Goal: Information Seeking & Learning: Learn about a topic

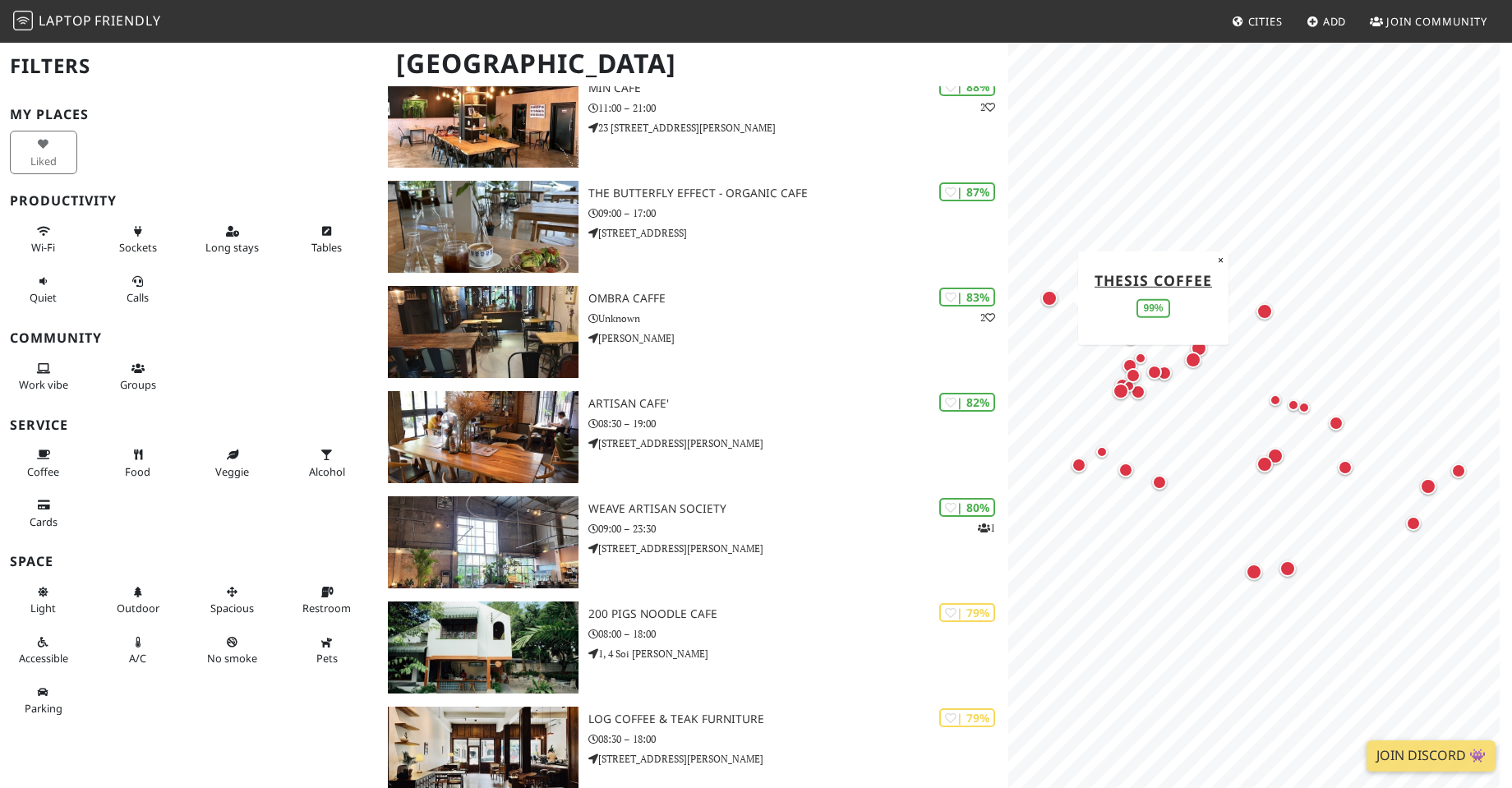
scroll to position [740, 0]
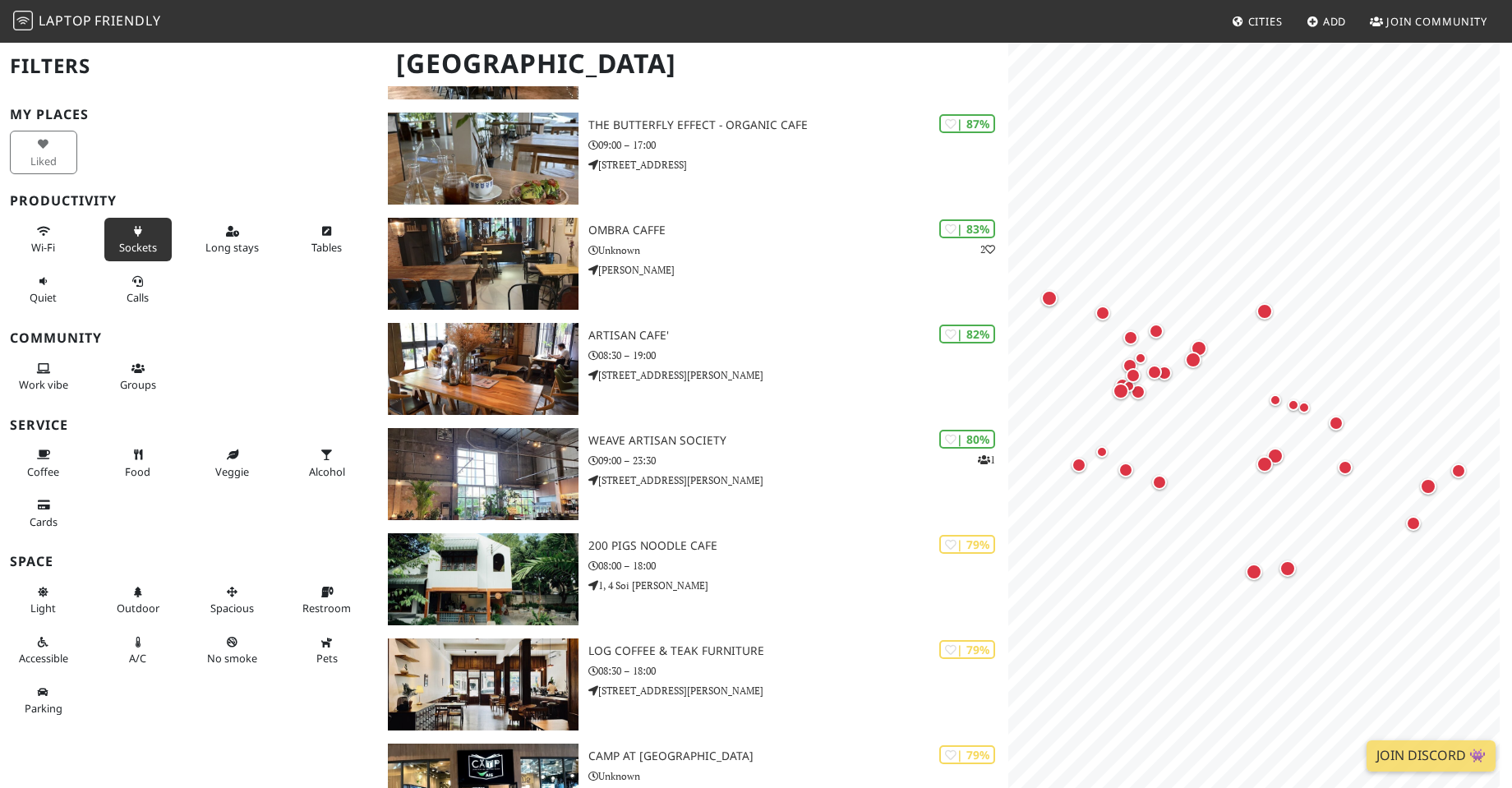
click at [146, 235] on button "Sockets" at bounding box center [137, 240] width 67 height 43
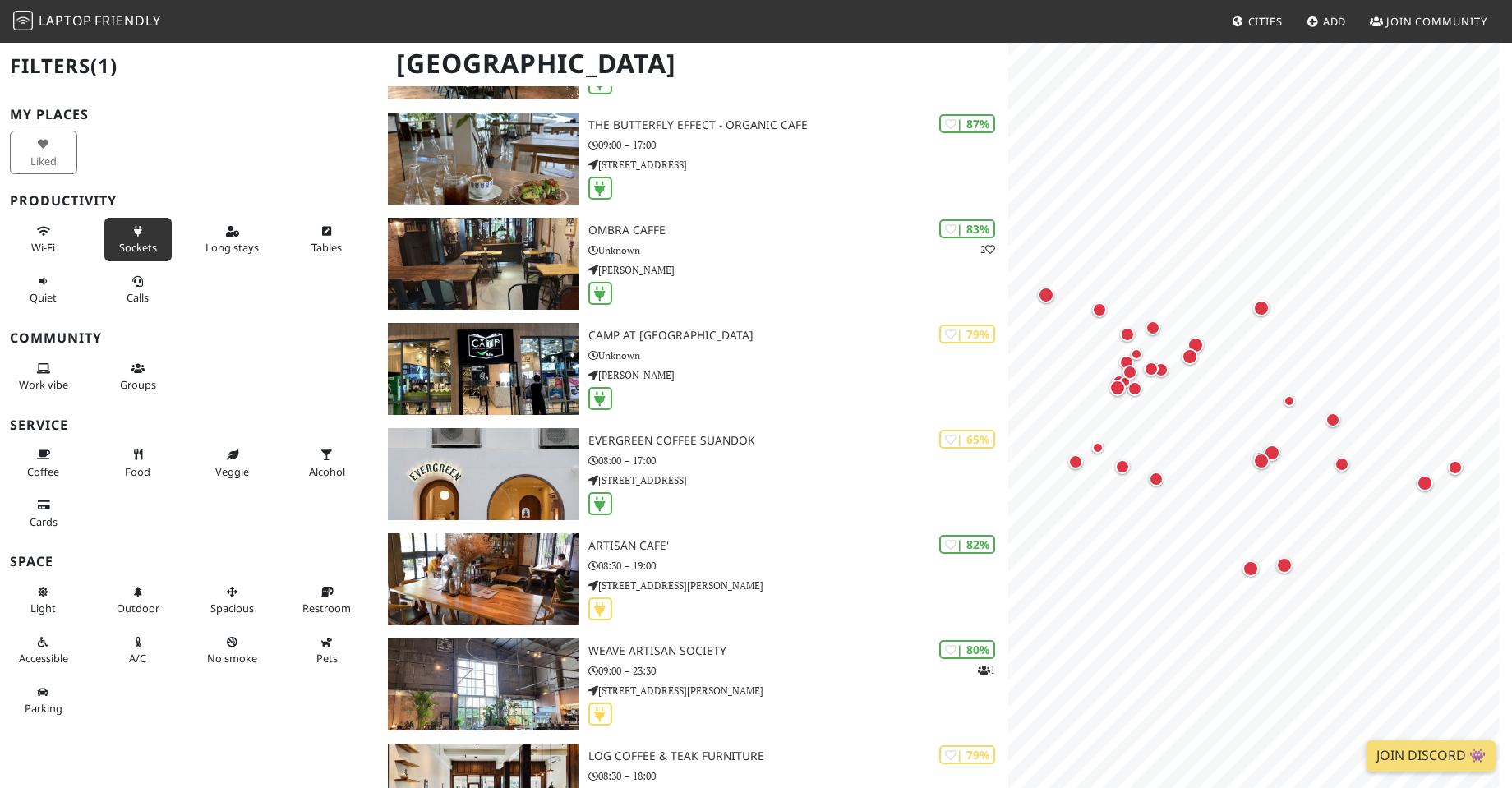
click at [146, 235] on button "Sockets" at bounding box center [137, 240] width 67 height 43
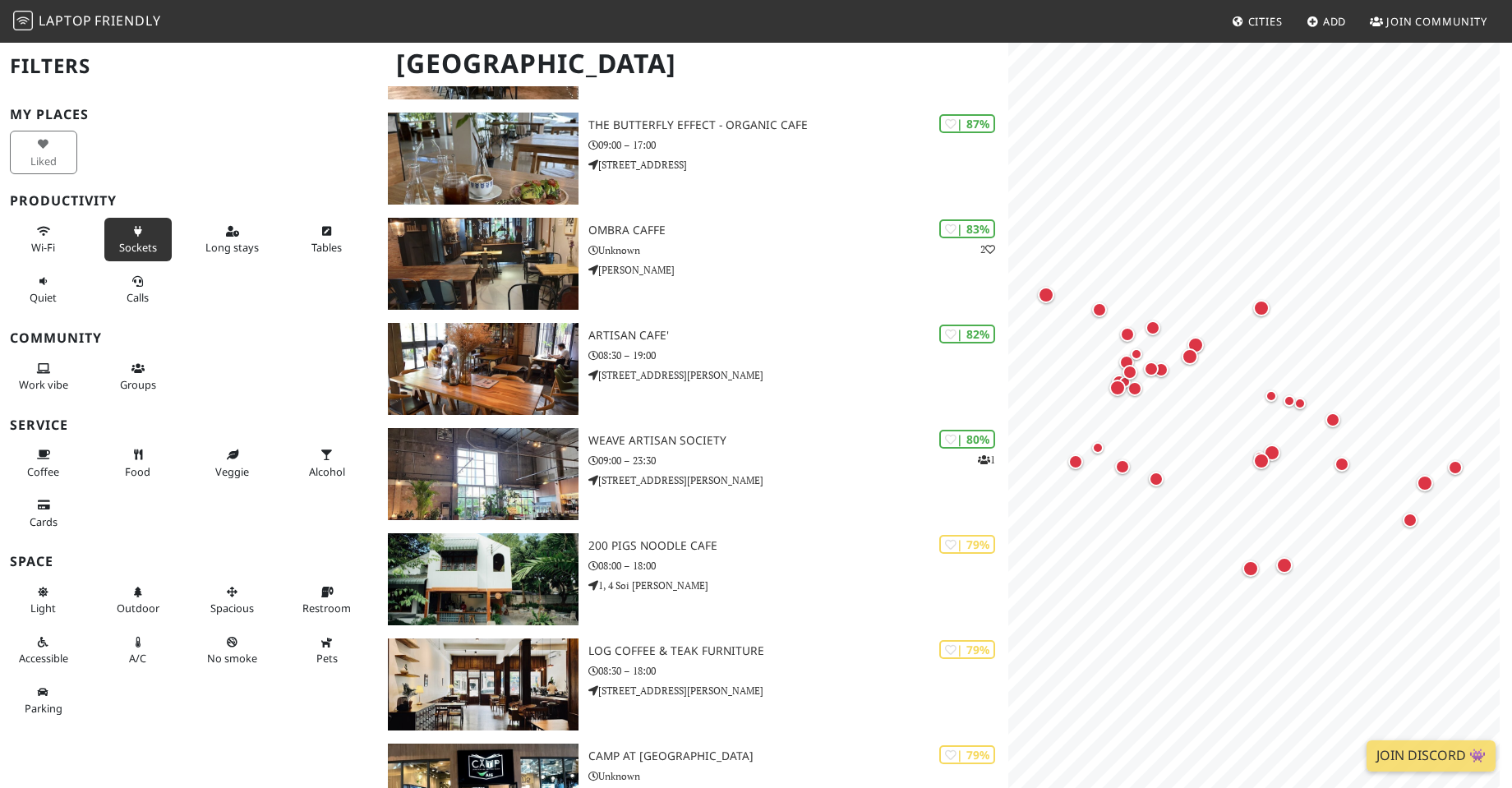
click at [146, 235] on button "Sockets" at bounding box center [137, 240] width 67 height 43
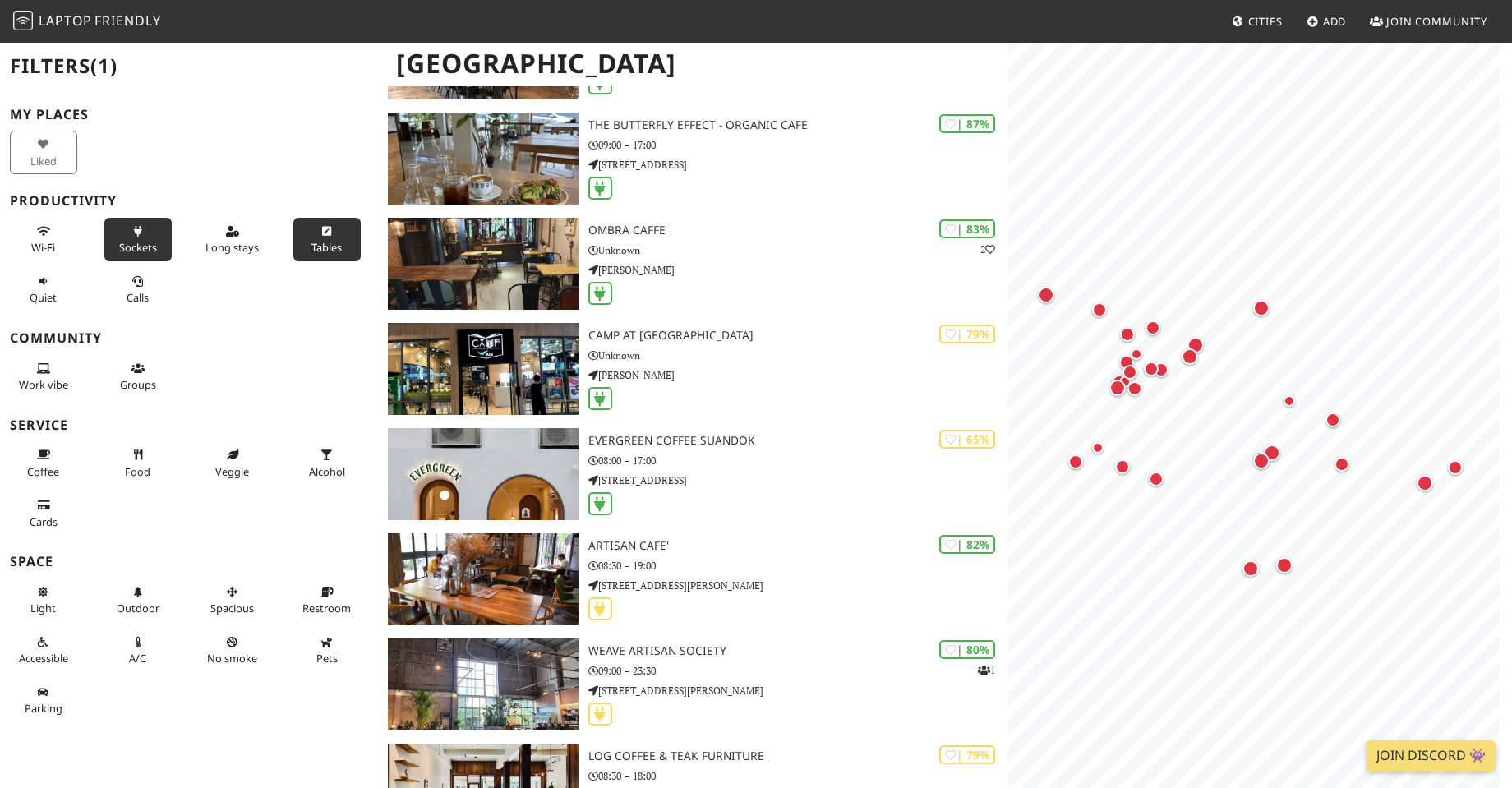
click at [293, 226] on button "Tables" at bounding box center [326, 240] width 67 height 43
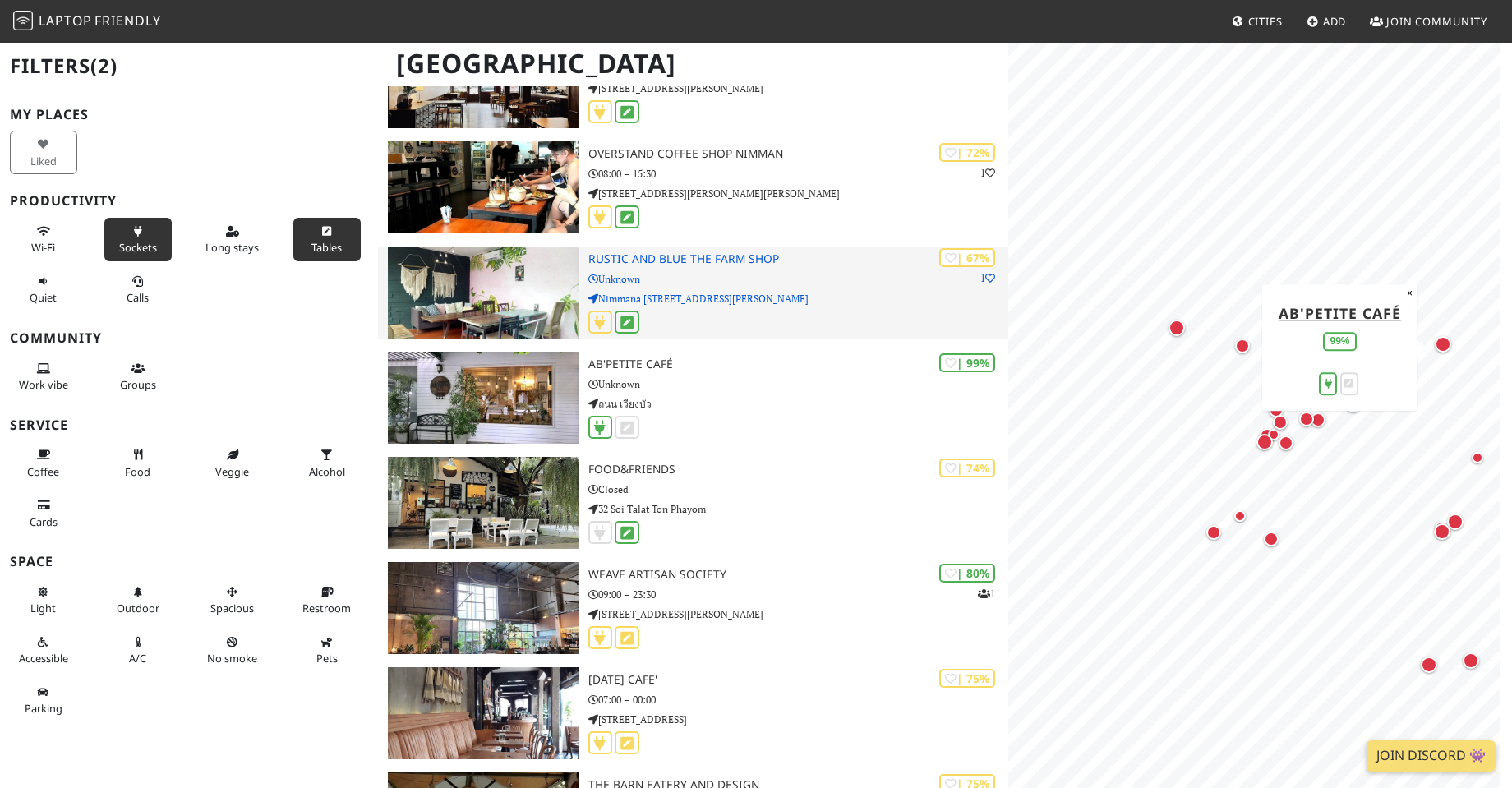
scroll to position [1232, 0]
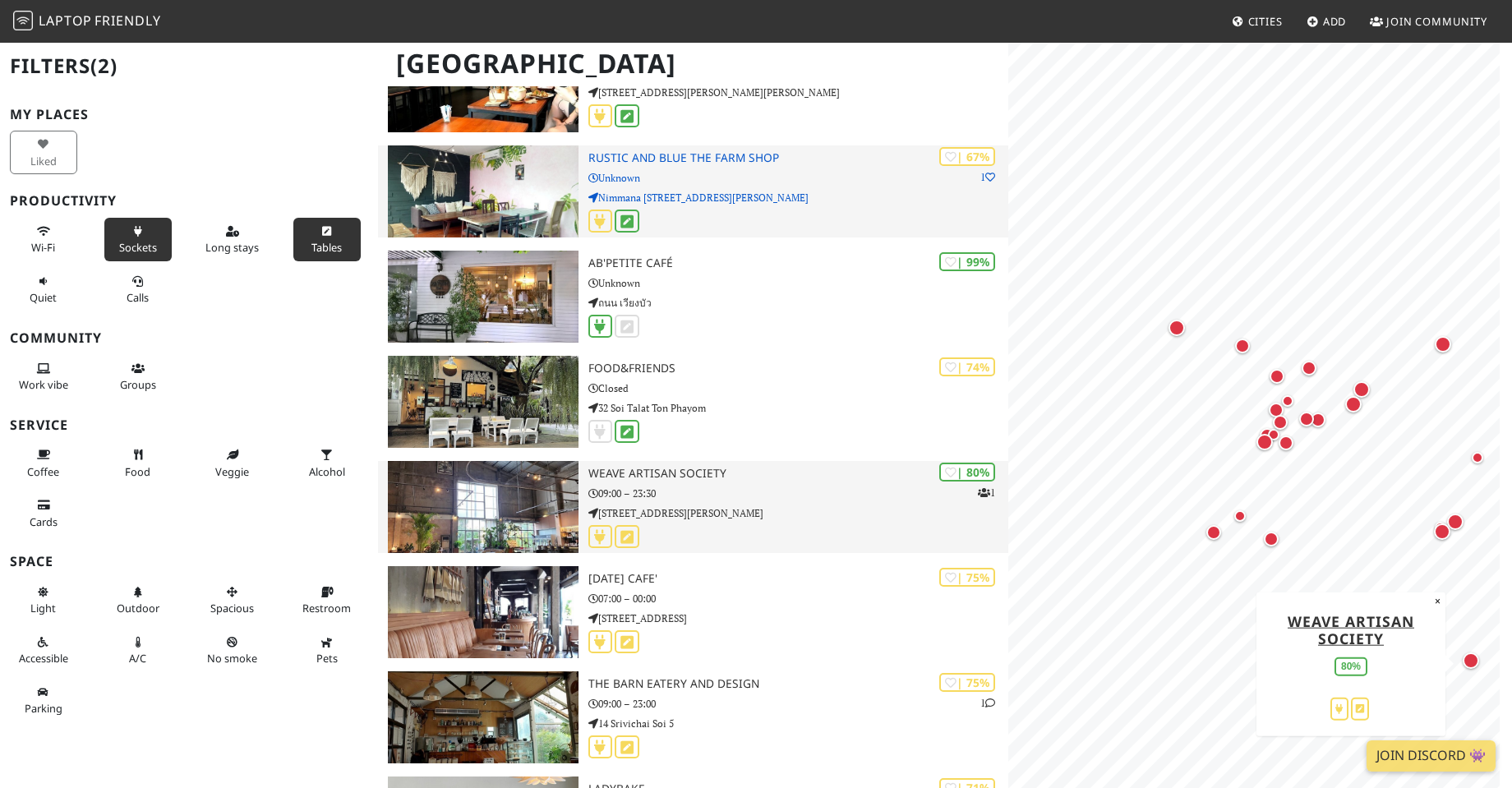
click at [783, 503] on div "| 80% 1 Weave Artisan Society 09:00 – 23:30 [DATE][STREET_ADDRESS][PERSON_NAME]" at bounding box center [798, 507] width 419 height 92
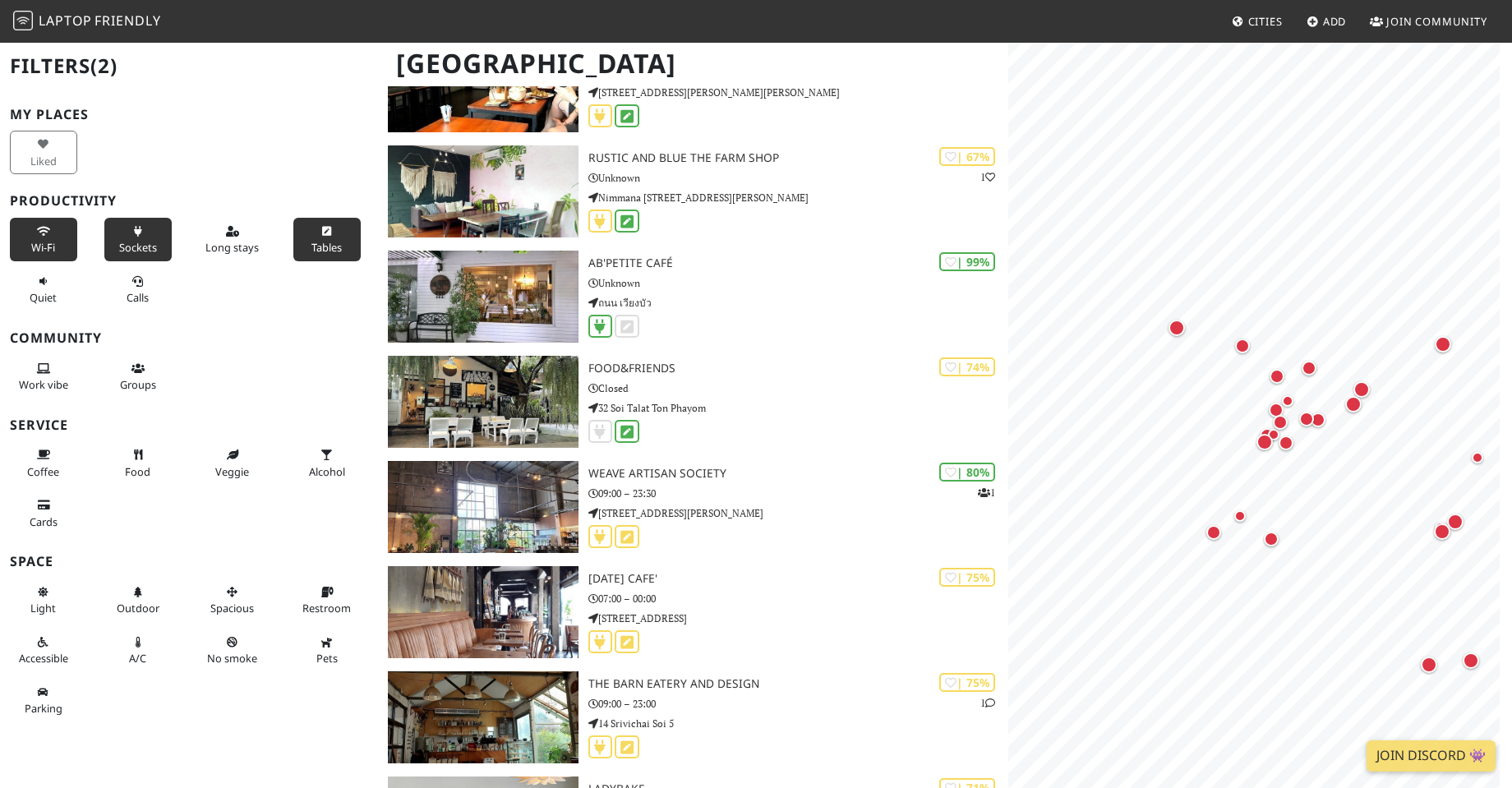
click at [37, 230] on icon at bounding box center [43, 231] width 13 height 11
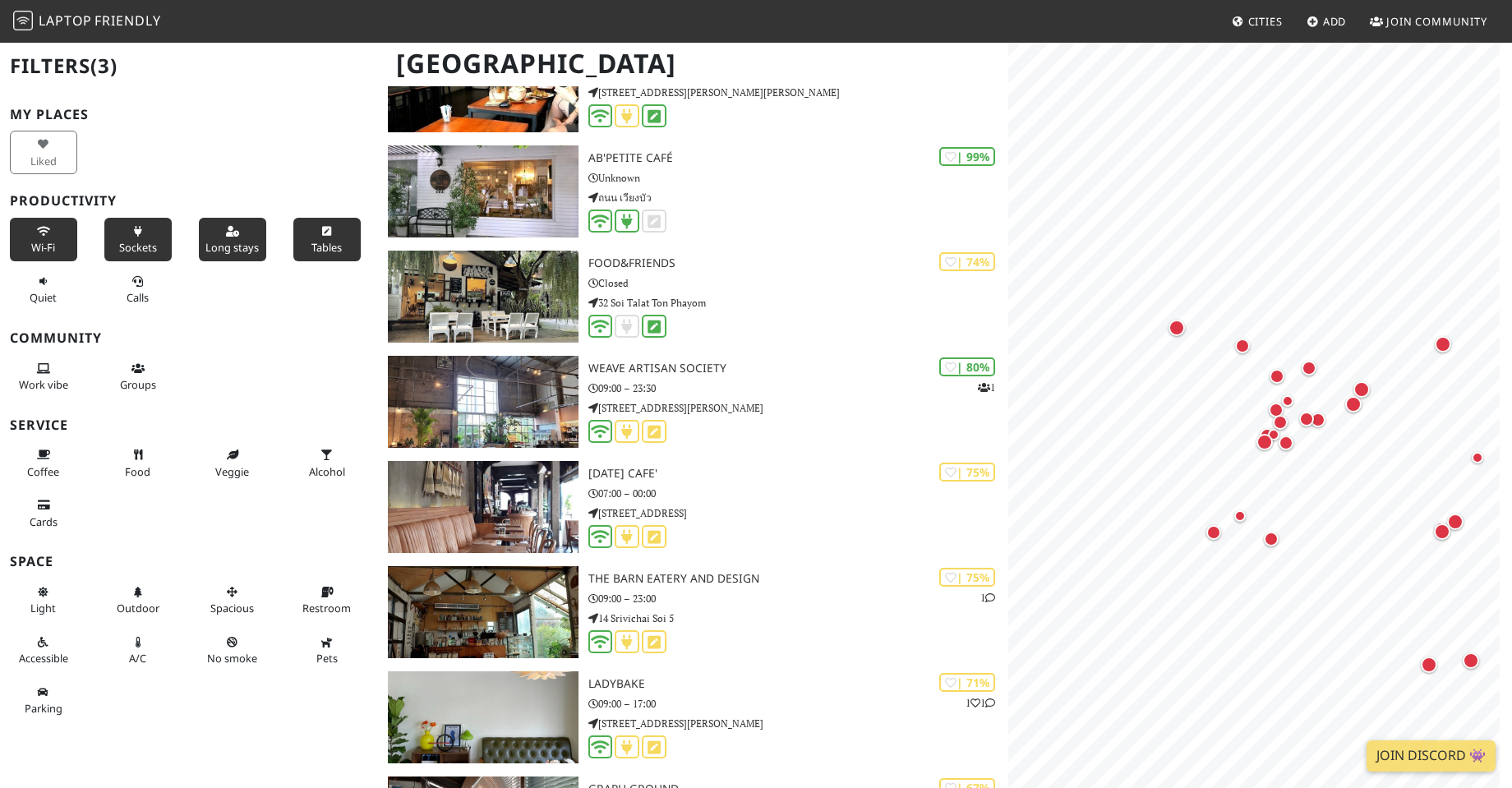
click at [216, 229] on button "Long stays" at bounding box center [232, 240] width 67 height 43
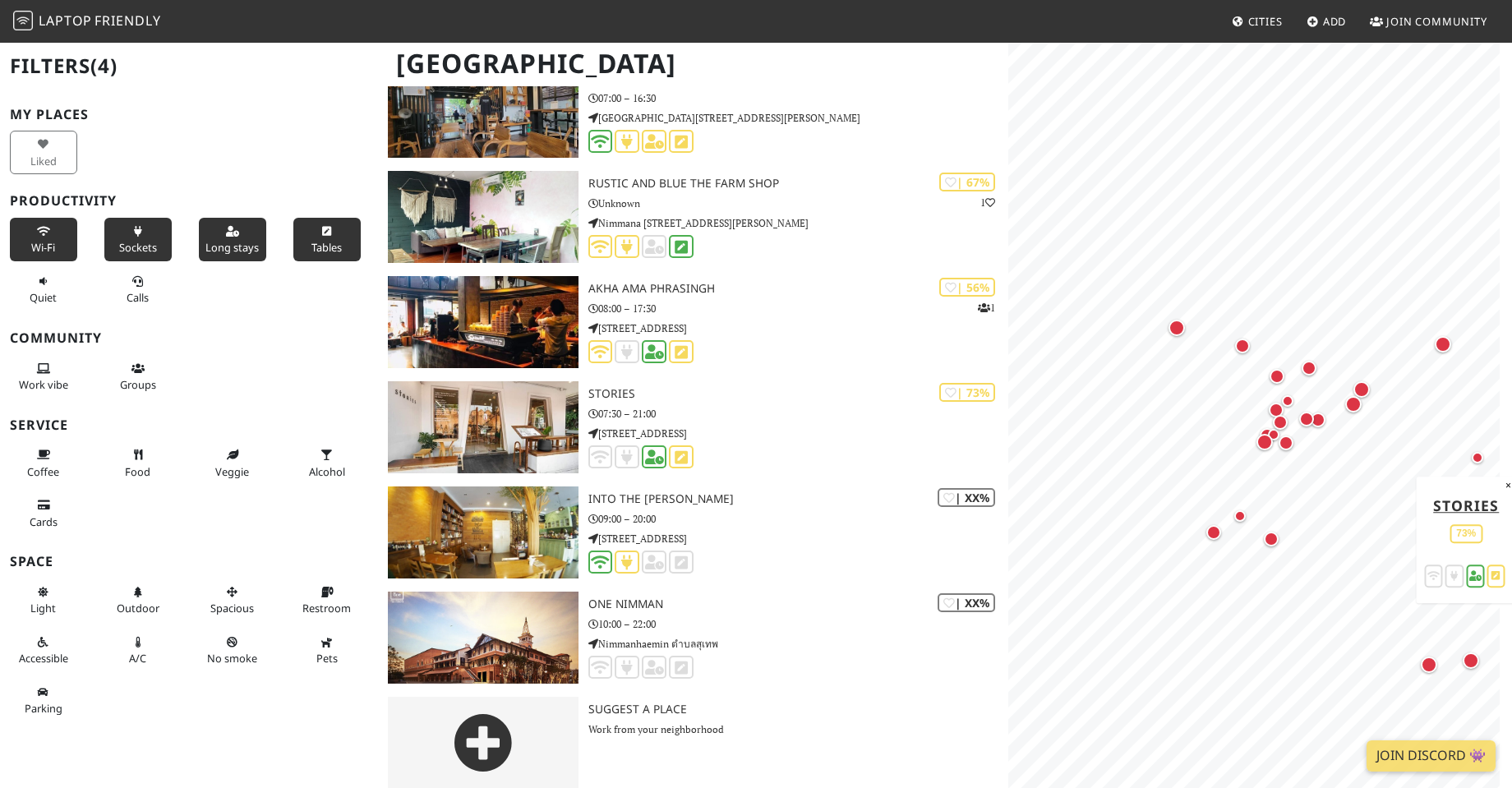
scroll to position [2588, 0]
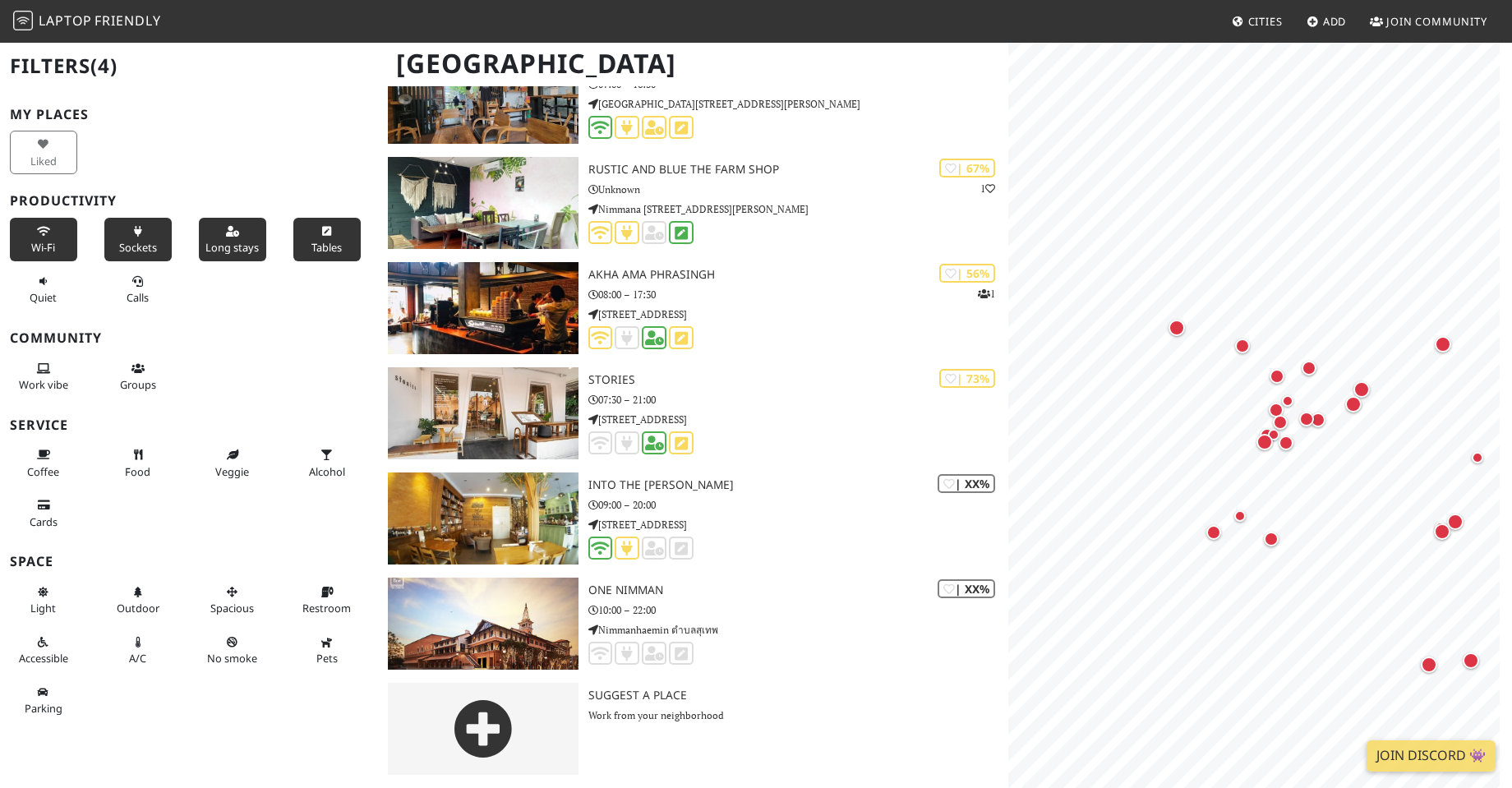
click at [245, 240] on span "Long stays" at bounding box center [232, 247] width 53 height 15
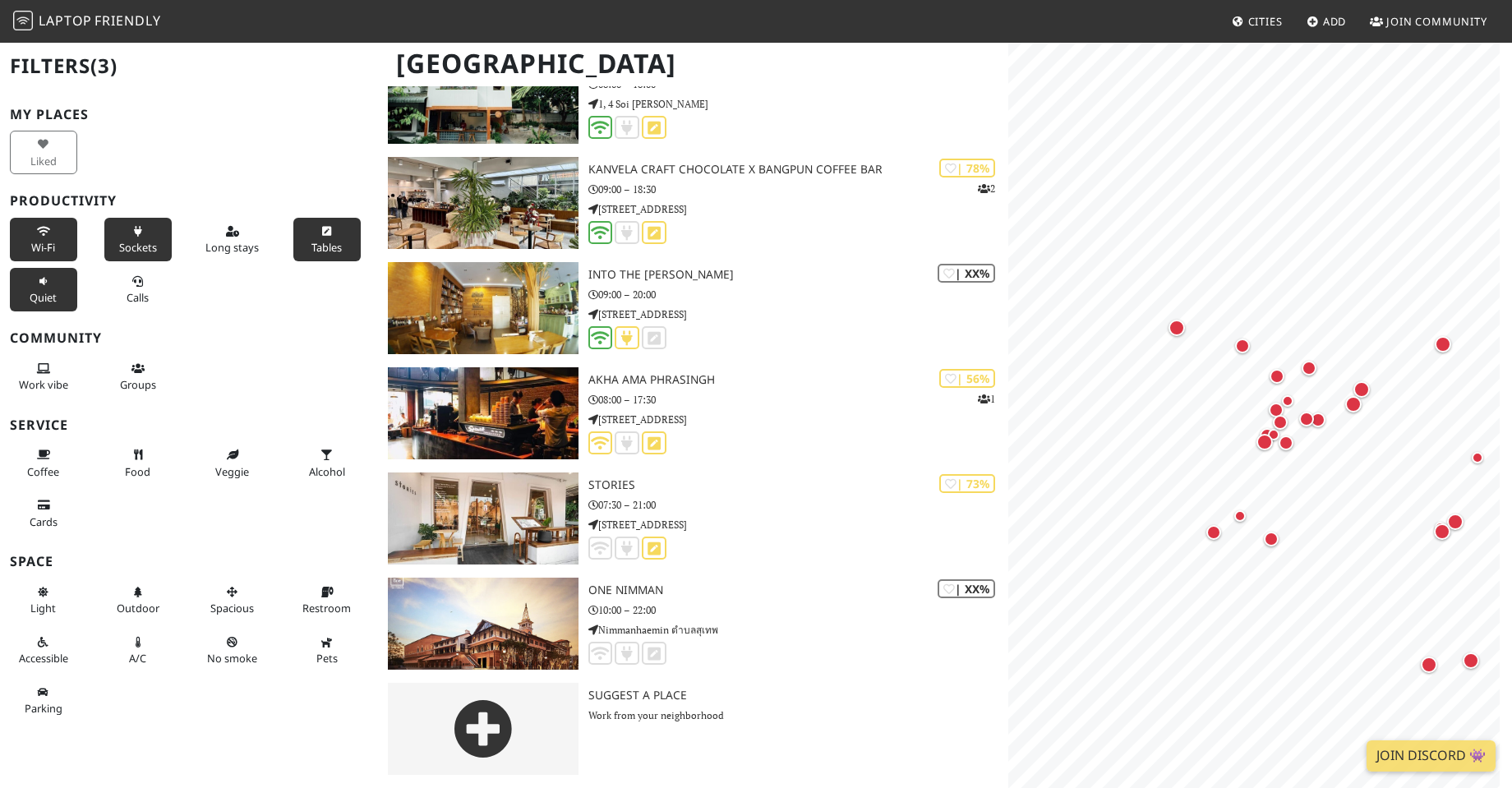
click at [59, 288] on button "Quiet" at bounding box center [43, 290] width 67 height 43
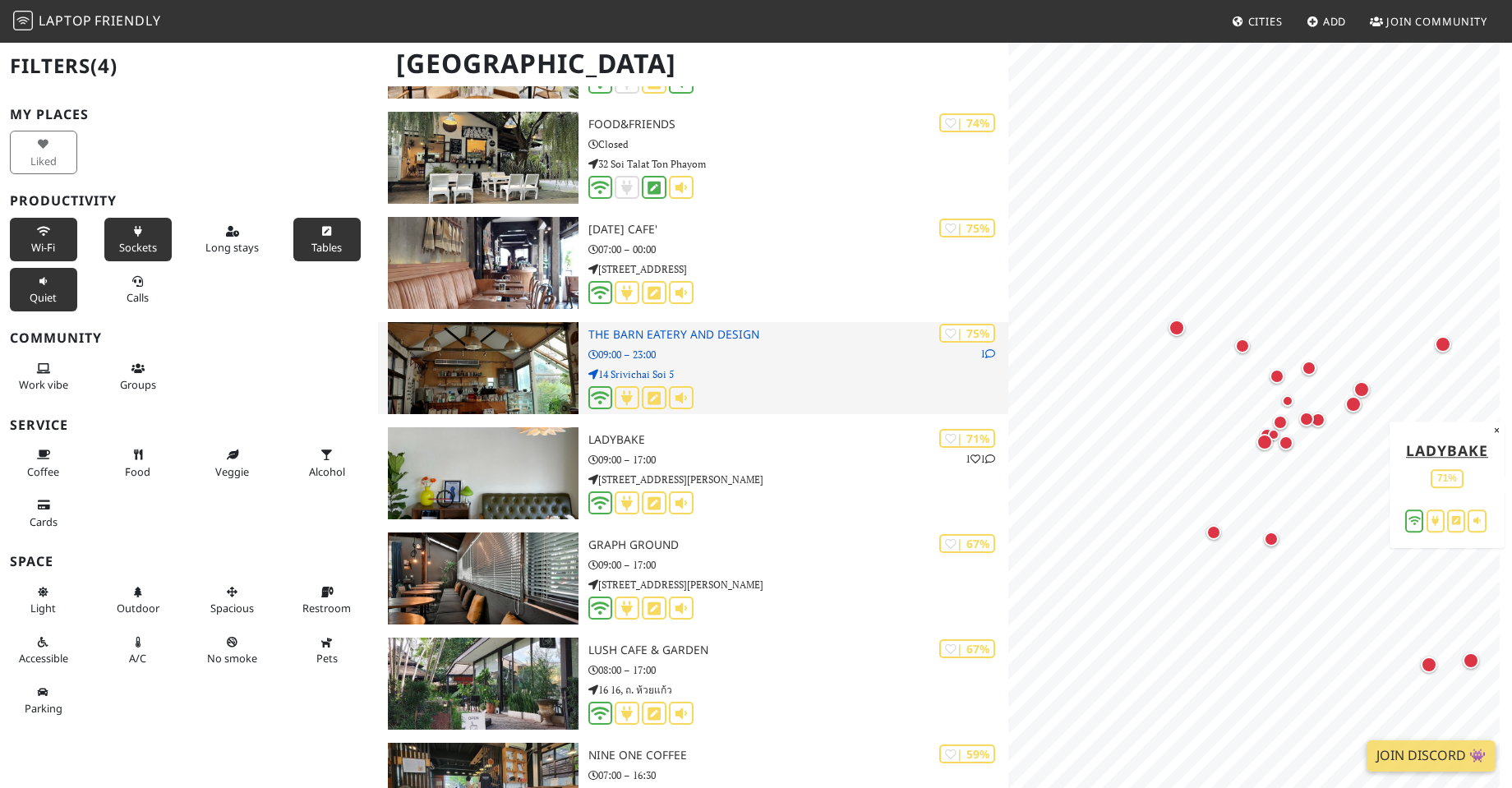
scroll to position [1615, 0]
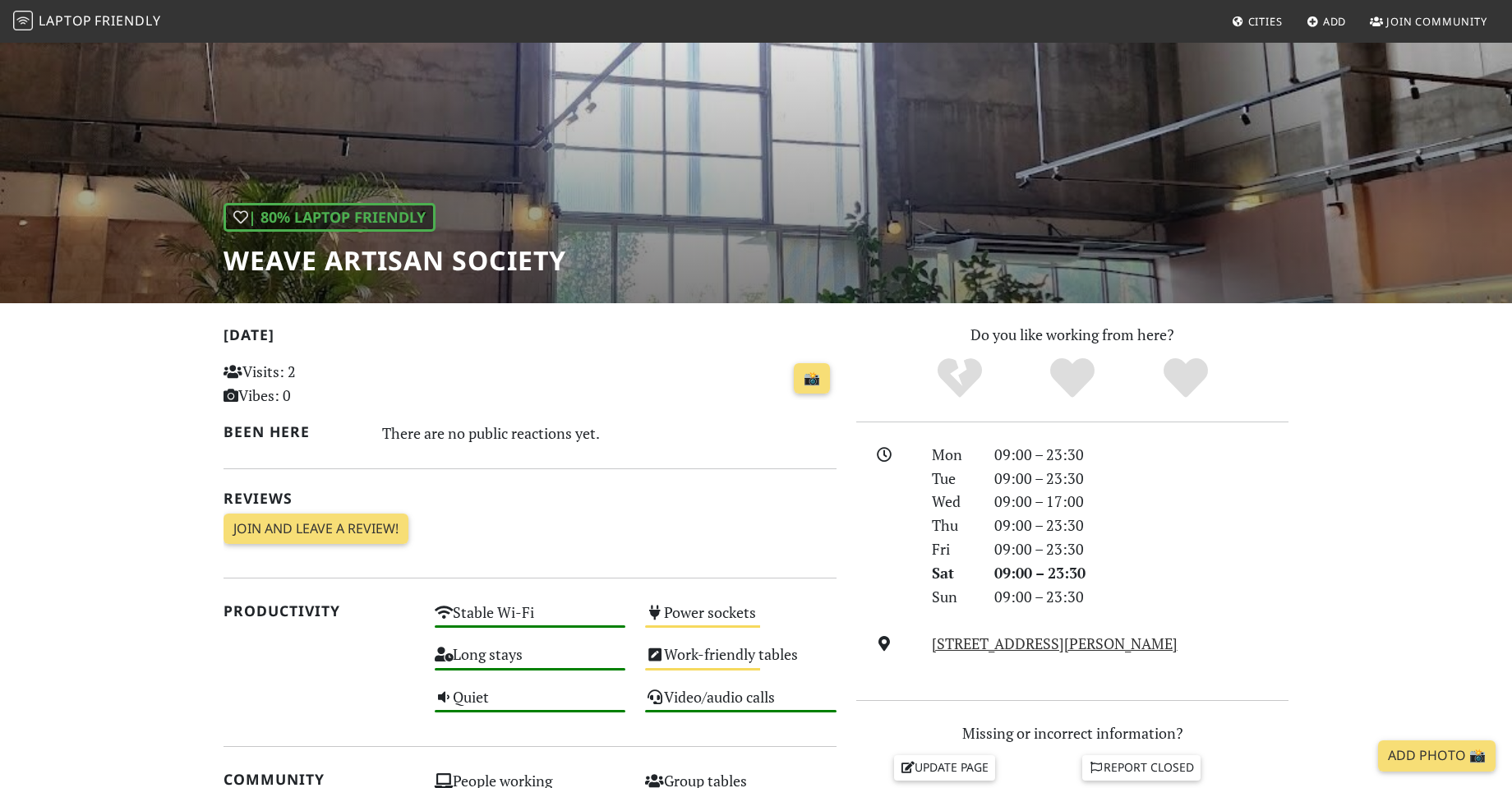
scroll to position [246, 0]
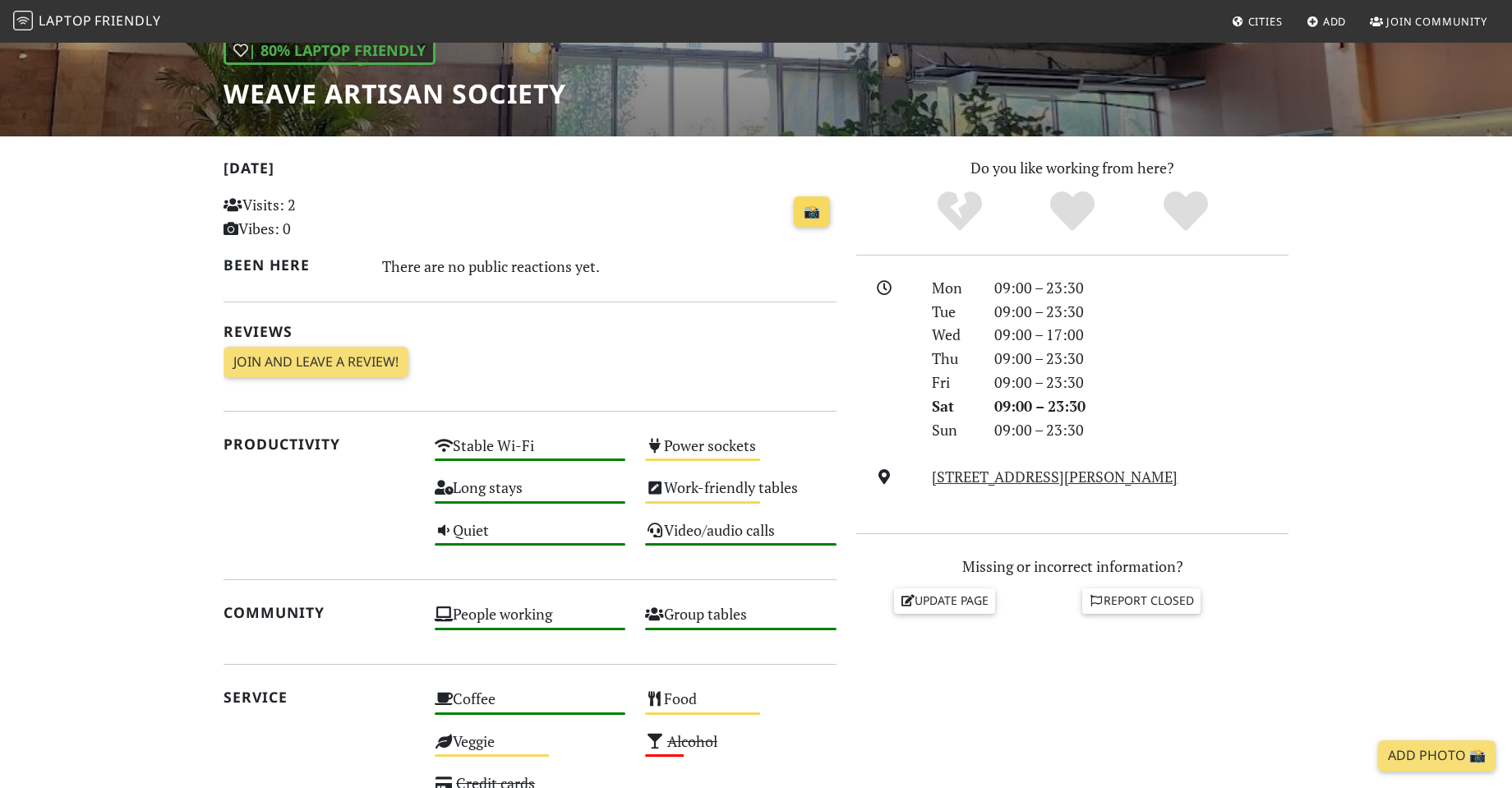
click at [806, 221] on link "📸" at bounding box center [811, 212] width 36 height 32
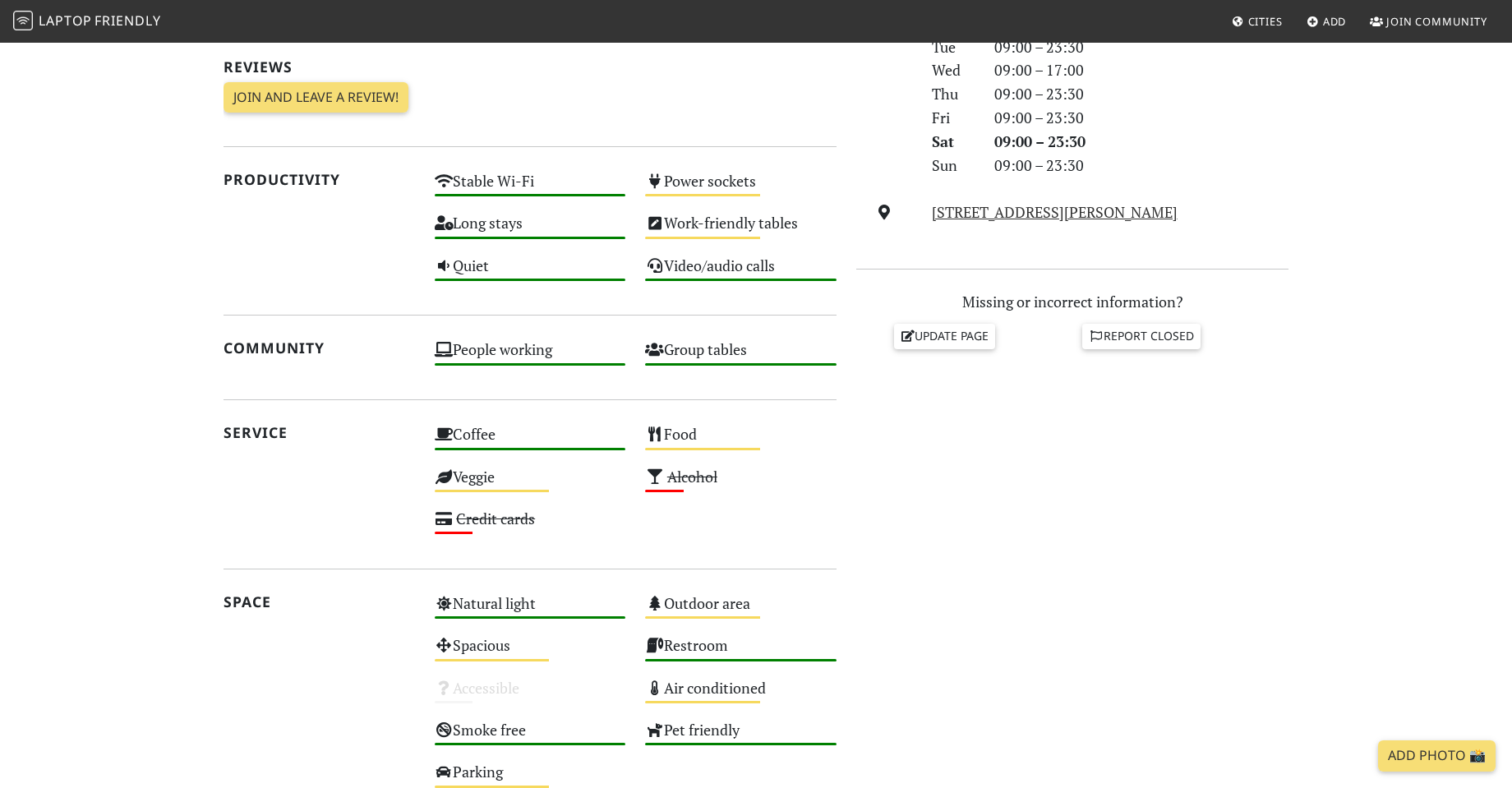
scroll to position [740, 0]
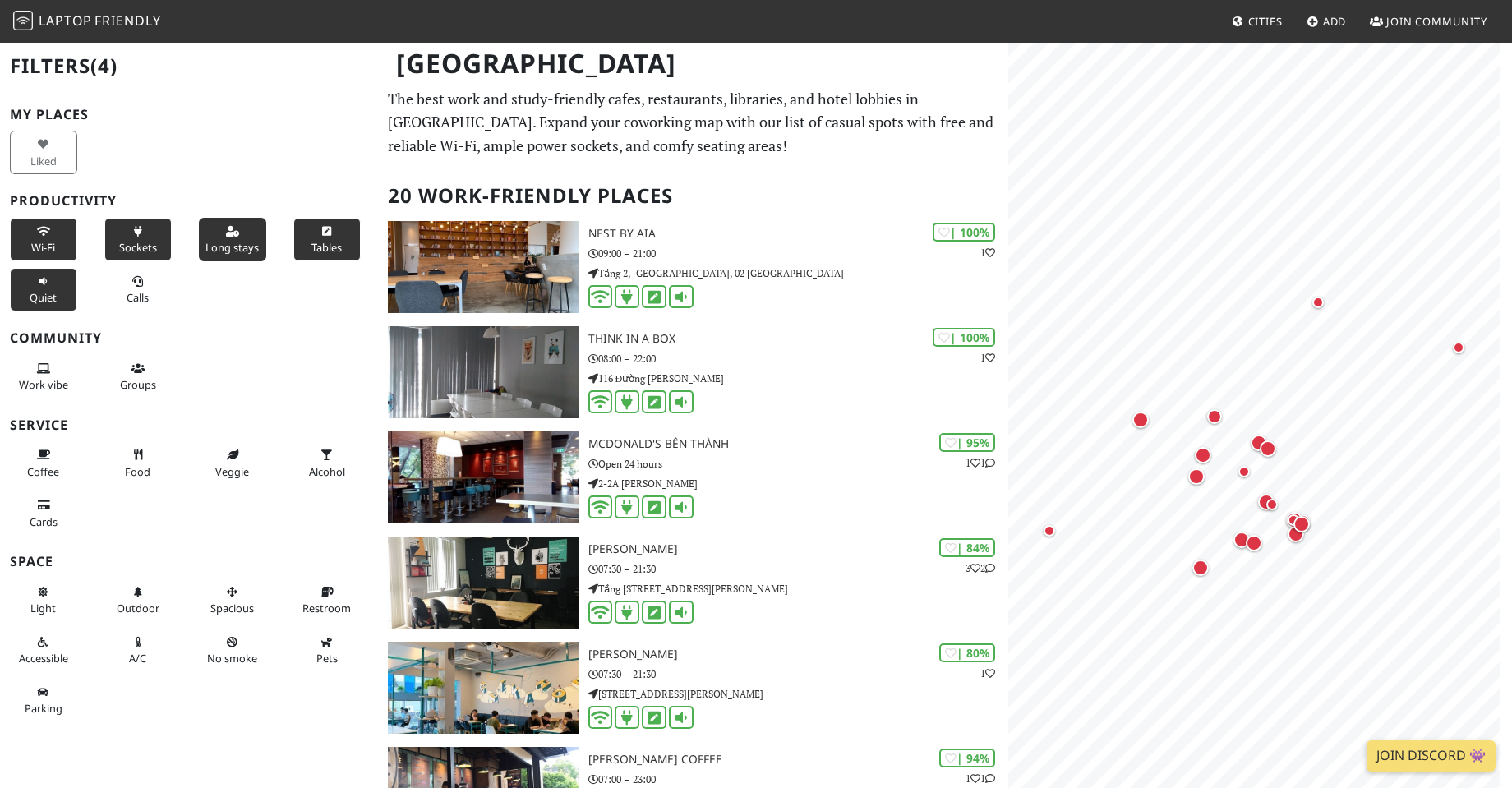
click at [229, 246] on span "Long stays" at bounding box center [232, 247] width 53 height 15
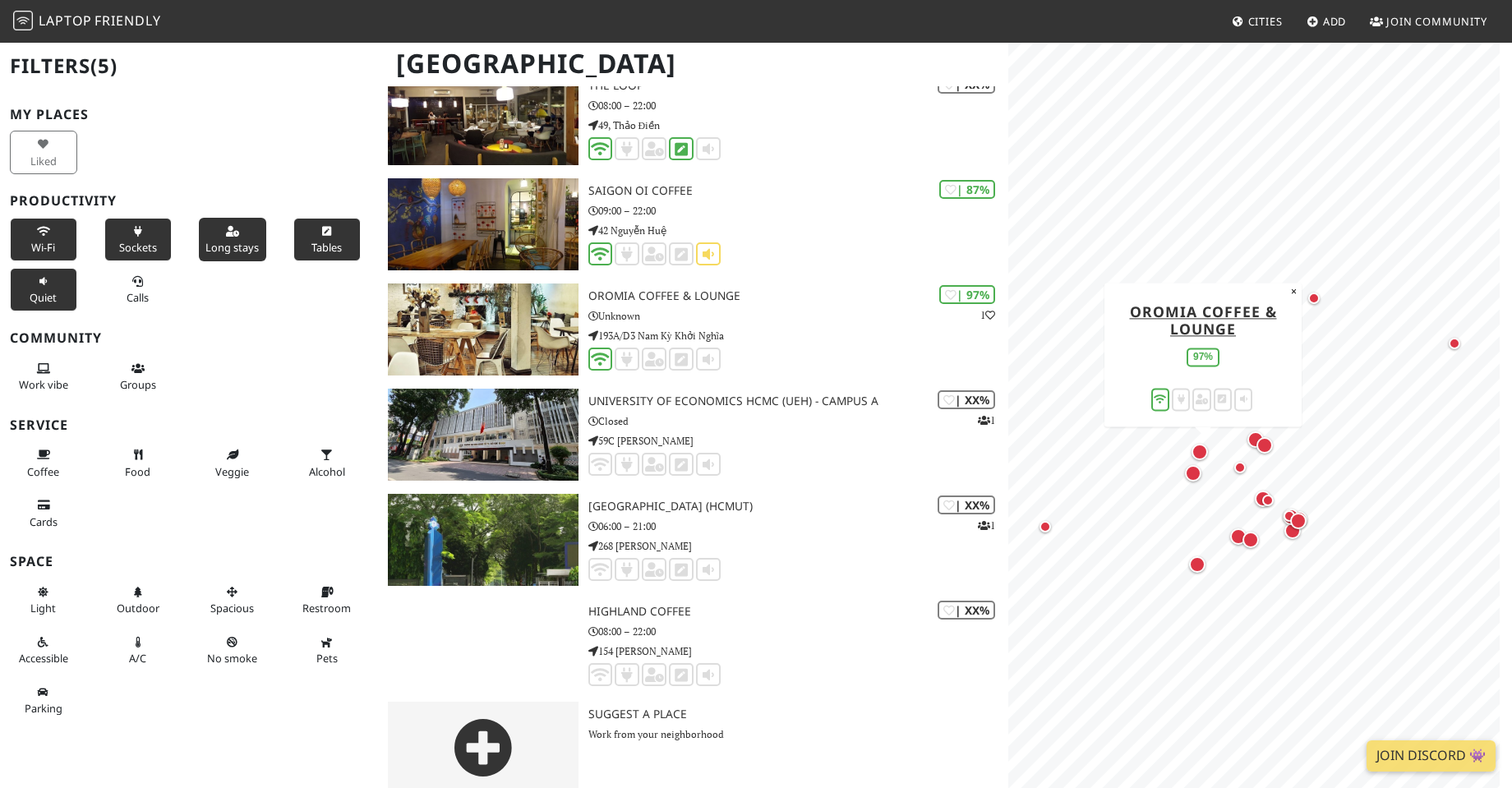
scroll to position [1534, 0]
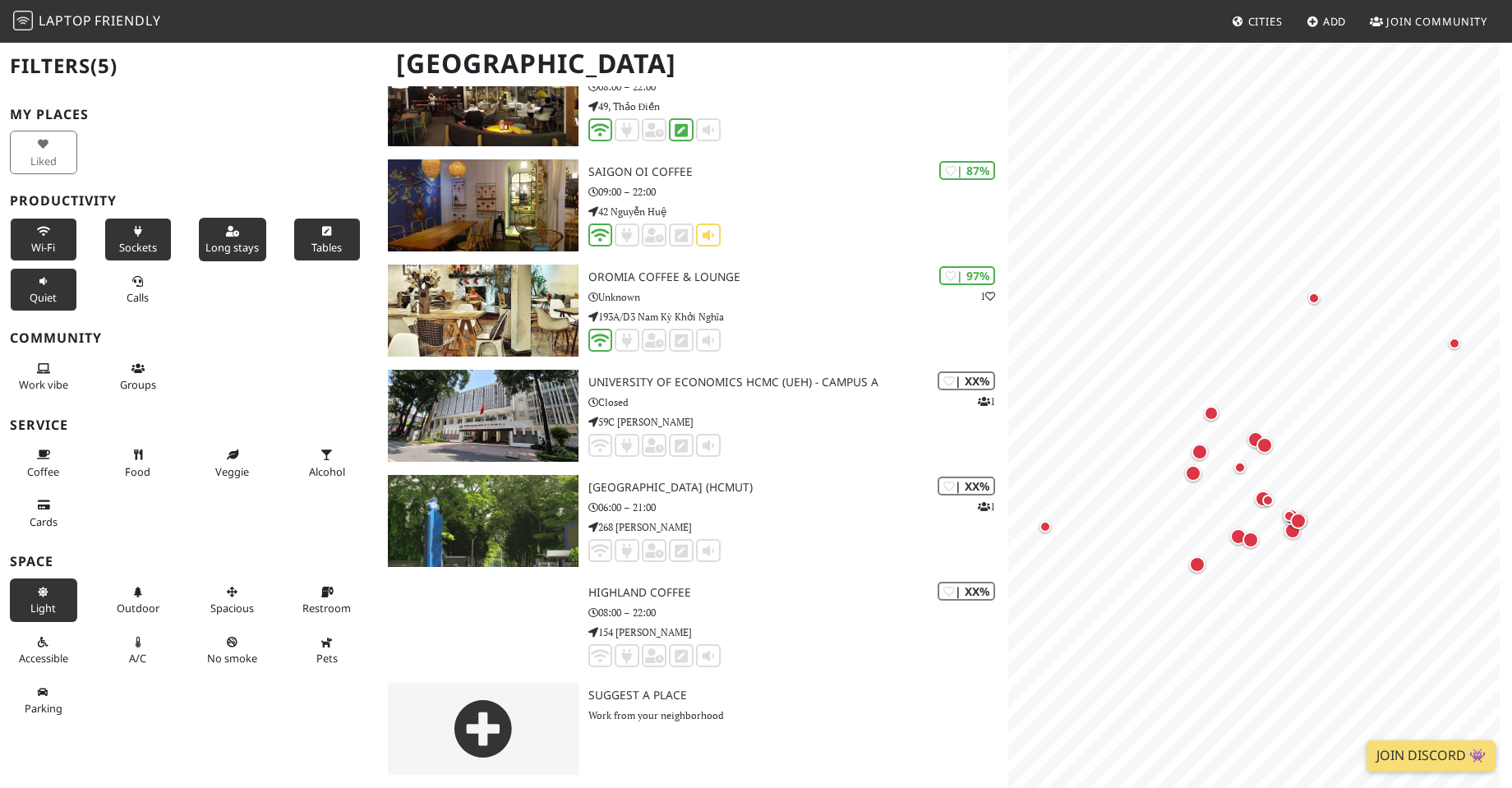
click at [27, 610] on button "Light" at bounding box center [43, 600] width 67 height 43
click at [216, 244] on span "Long stays" at bounding box center [232, 247] width 53 height 15
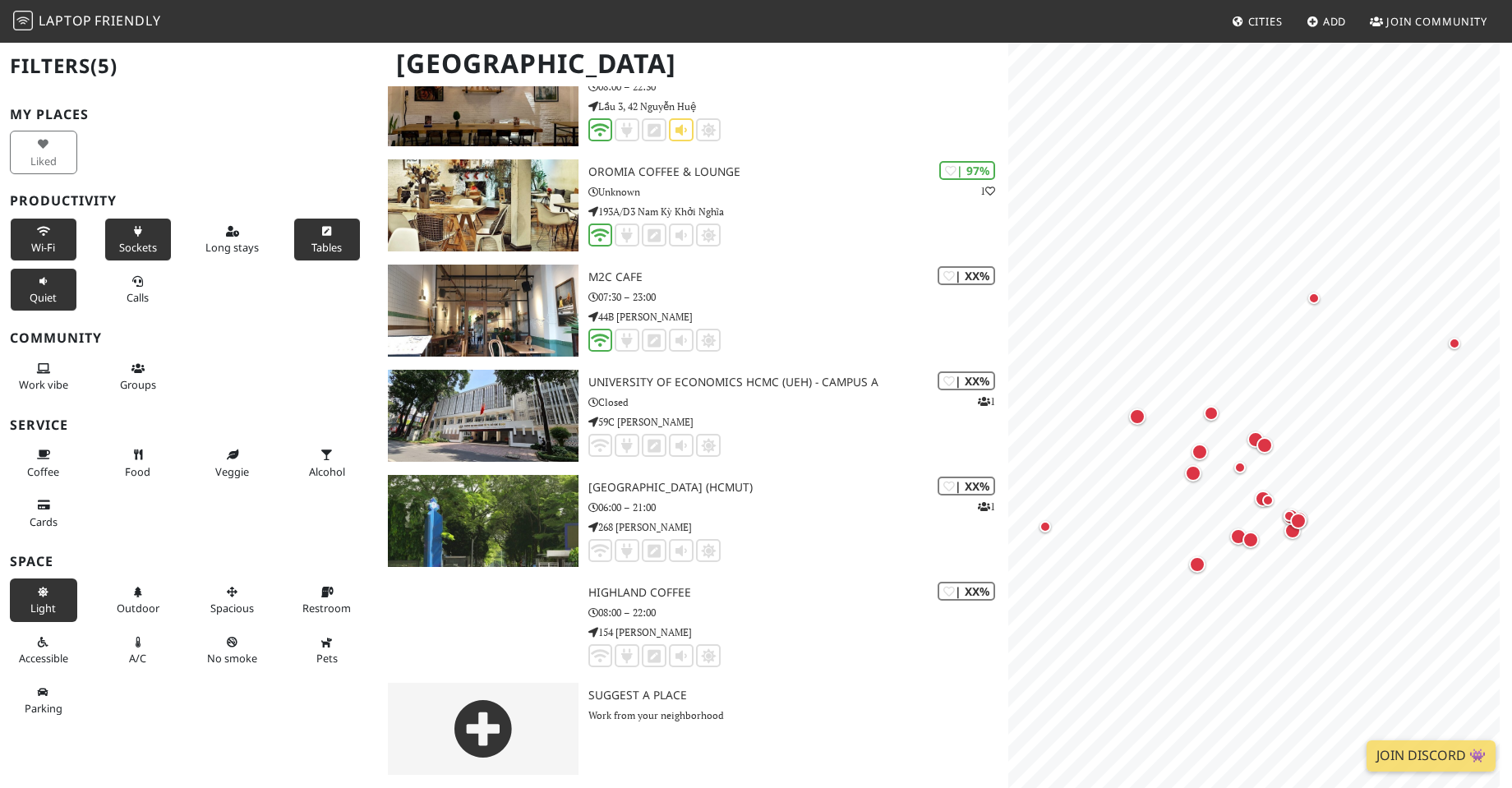
click at [324, 234] on button "Tables" at bounding box center [326, 240] width 67 height 43
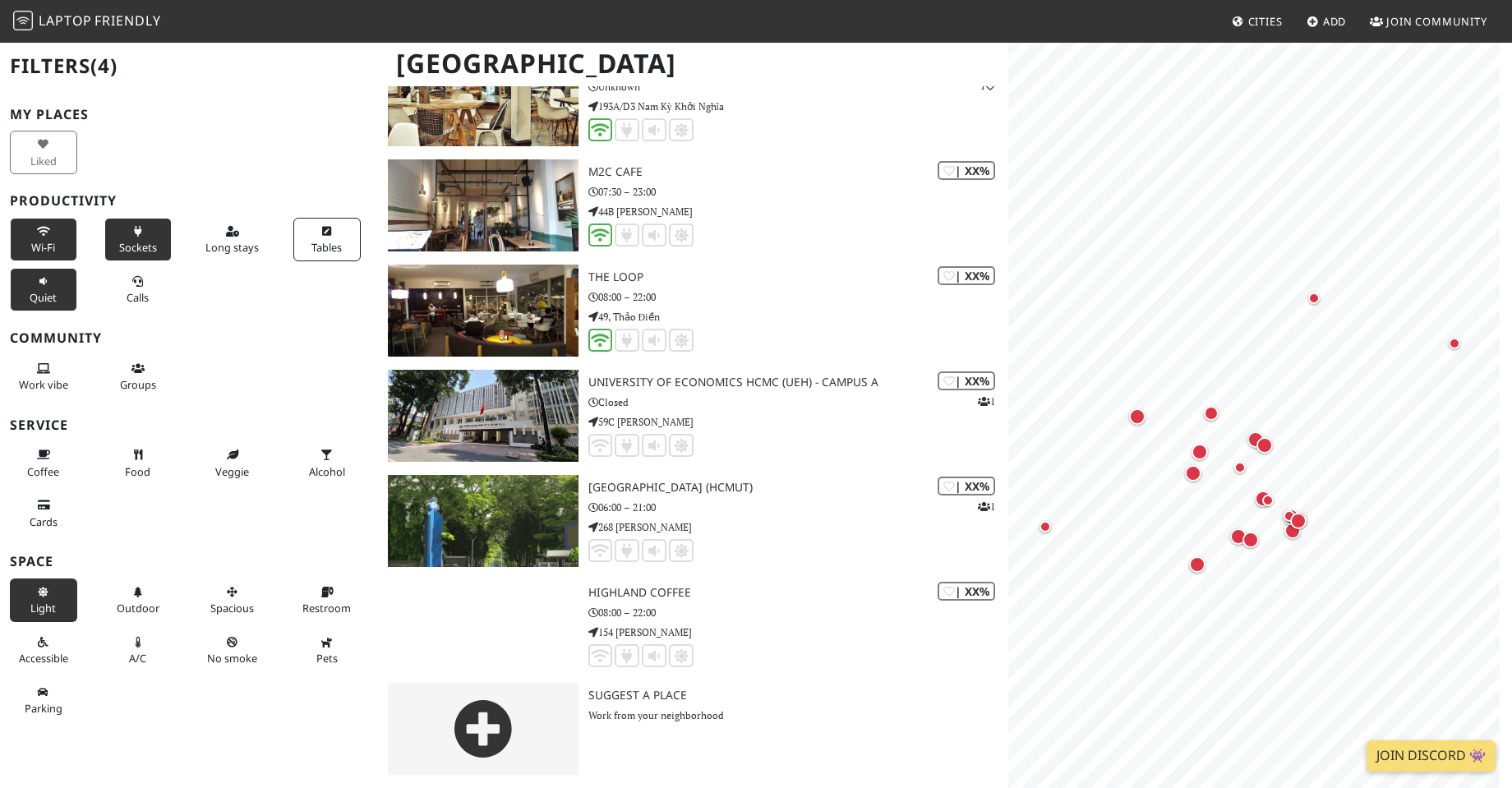
click at [42, 290] on button "Quiet" at bounding box center [43, 290] width 67 height 43
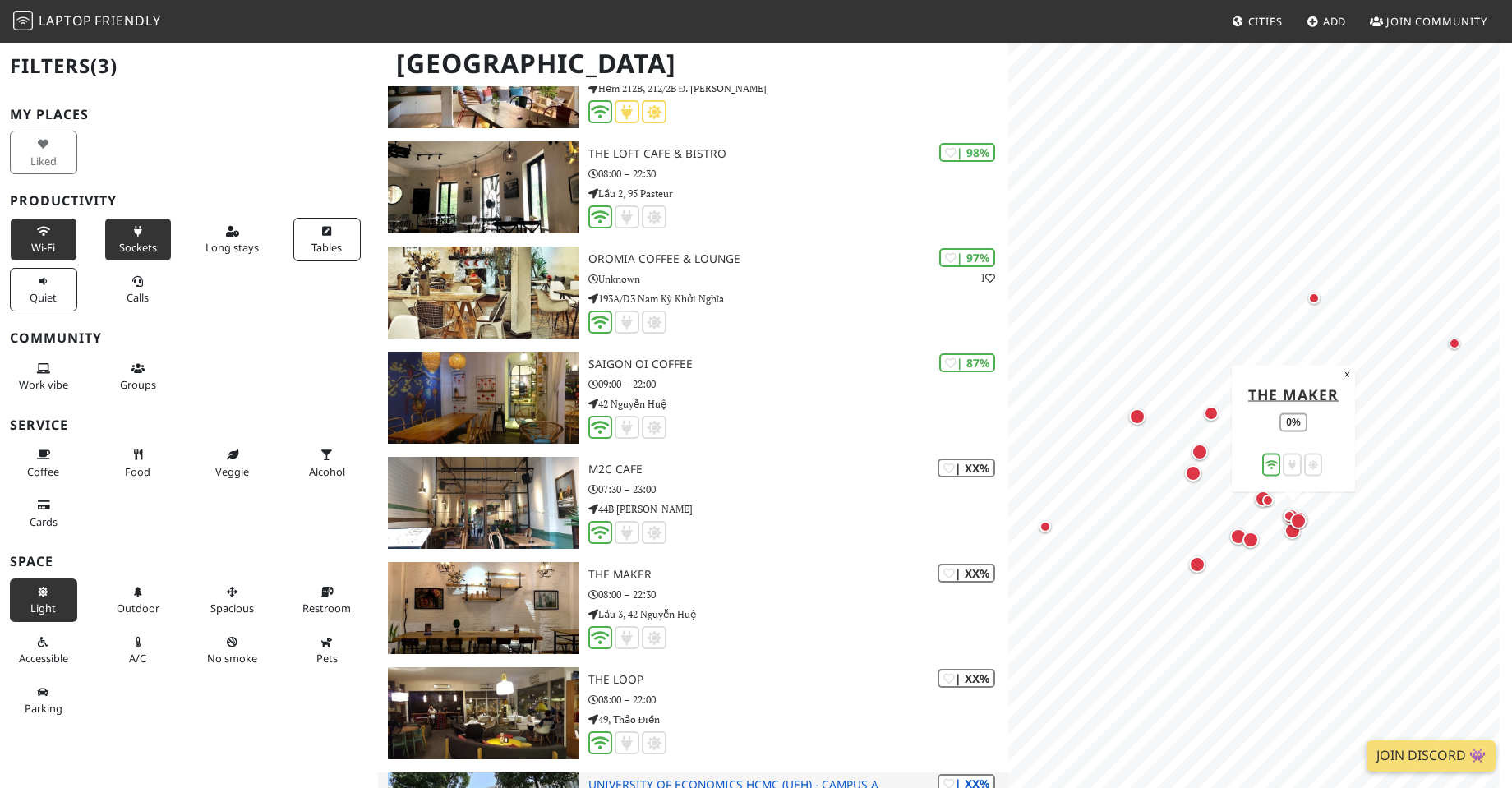
scroll to position [1063, 0]
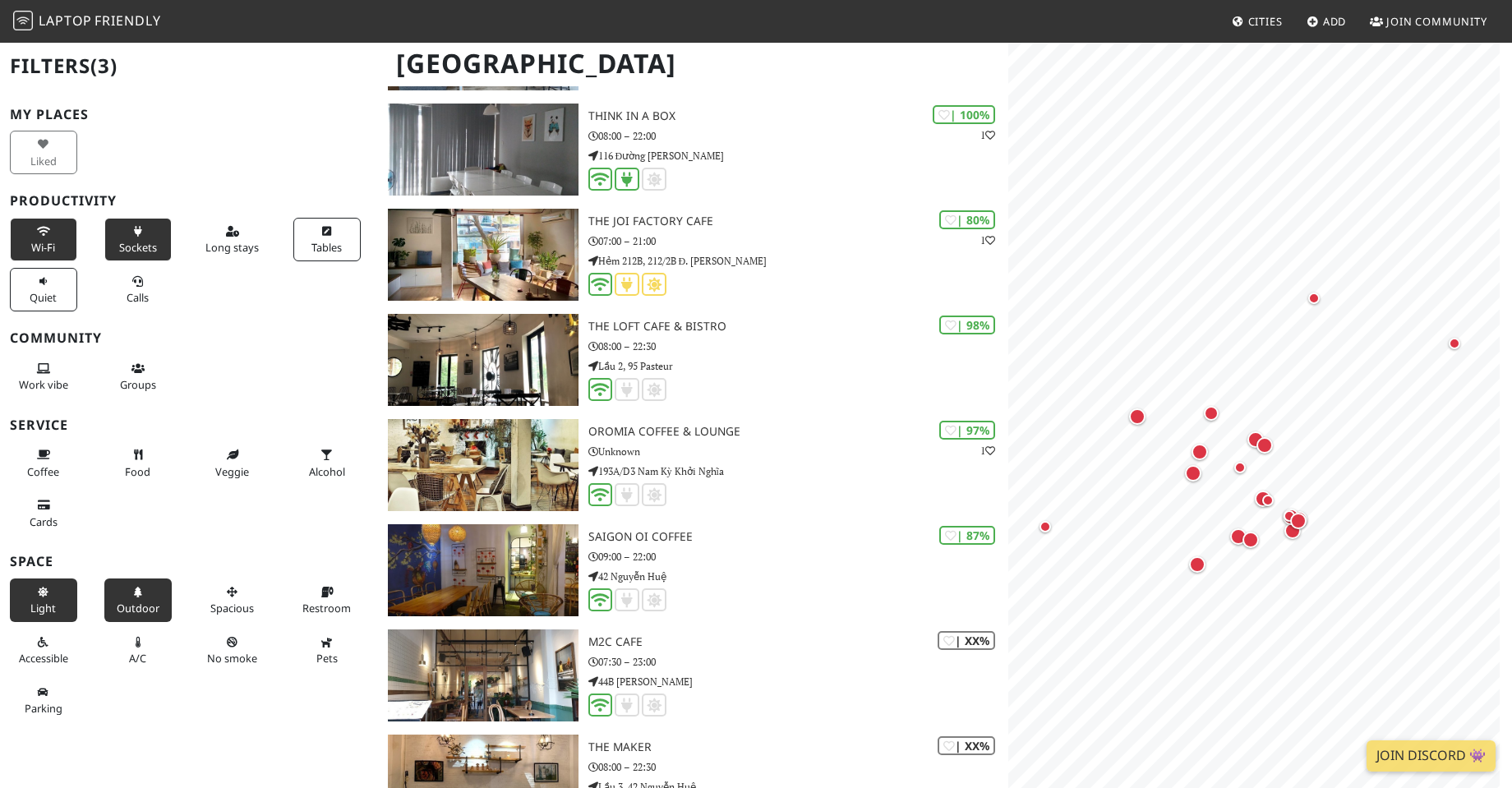
click at [125, 579] on button "Outdoor" at bounding box center [137, 600] width 67 height 43
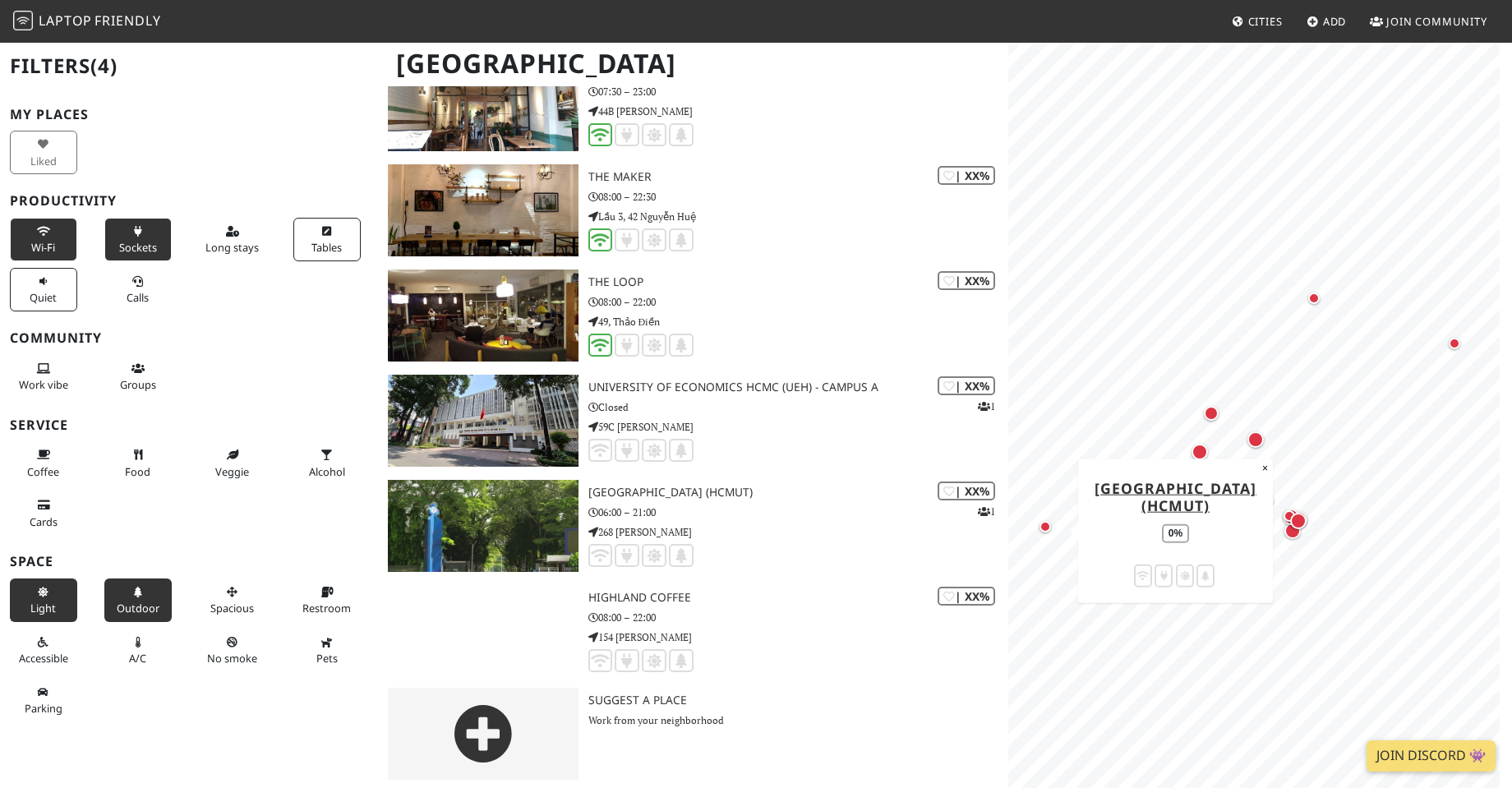
scroll to position [1429, 0]
